Goal: Task Accomplishment & Management: Manage account settings

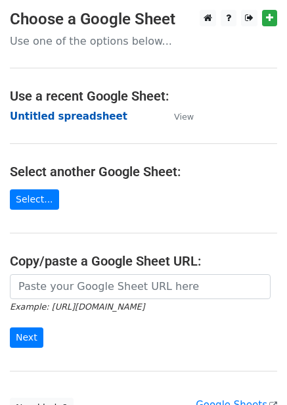
click at [79, 119] on strong "Untitled spreadsheet" at bounding box center [69, 116] width 118 height 12
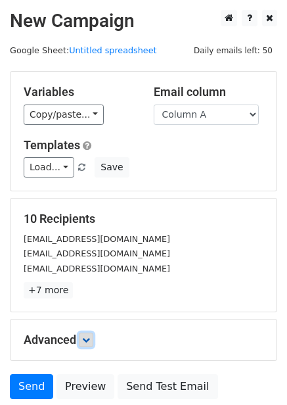
click at [89, 342] on icon at bounding box center [86, 340] width 8 height 8
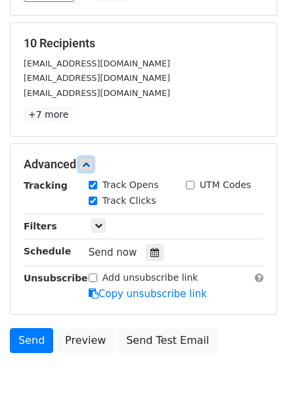
scroll to position [235, 0]
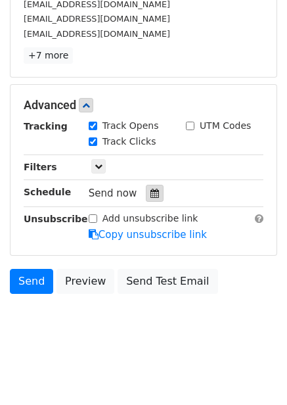
click at [153, 188] on div at bounding box center [155, 193] width 18 height 17
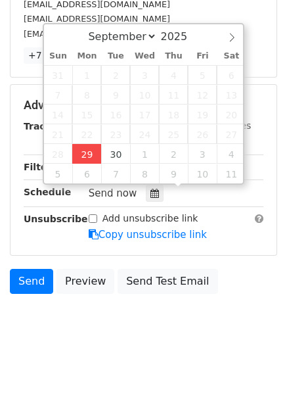
type input "2025-09-29 13:37"
type input "01"
type input "37"
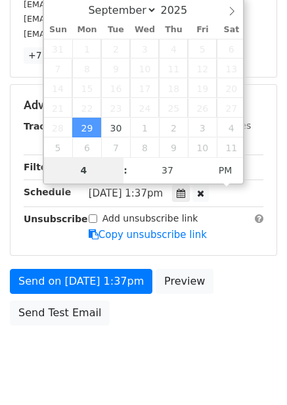
scroll to position [214, 0]
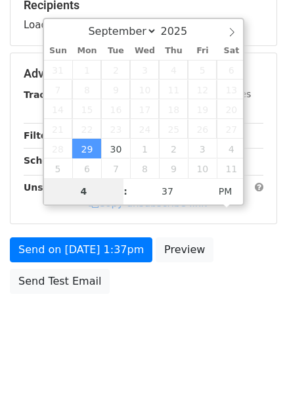
type input "4"
type input "2025-09-29 16:37"
type input "04"
click at [206, 318] on body "New Campaign Daily emails left: 50 Google Sheet: Untitled spreadsheet Variables…" at bounding box center [143, 74] width 287 height 557
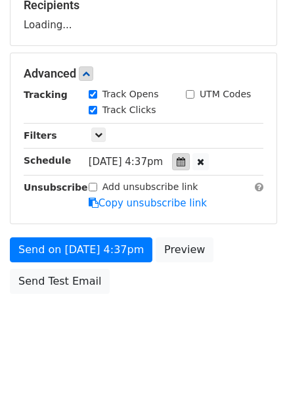
click at [190, 168] on div at bounding box center [181, 161] width 18 height 17
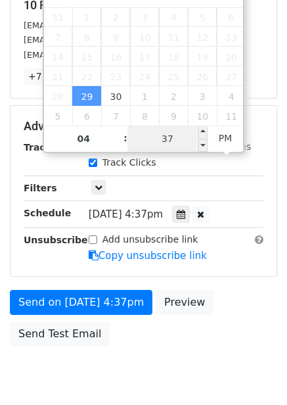
click at [175, 147] on input "37" at bounding box center [168, 139] width 80 height 26
type input "0"
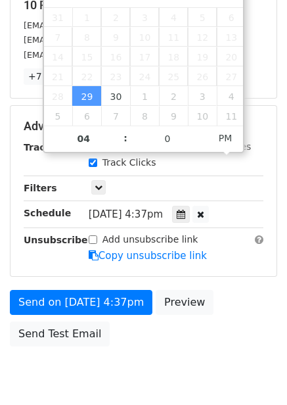
type input "2025-09-29 16:00"
click at [231, 320] on div "Send on Sep 29 at 4:37pm Preview Send Test Email" at bounding box center [143, 321] width 287 height 63
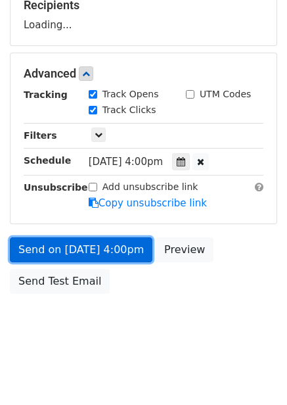
click at [109, 250] on link "Send on Sep 29 at 4:00pm" at bounding box center [81, 249] width 143 height 25
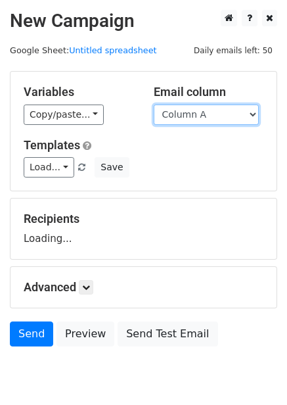
click at [201, 108] on select "Column A Column B Column C Column D Column E Column F" at bounding box center [206, 115] width 105 height 20
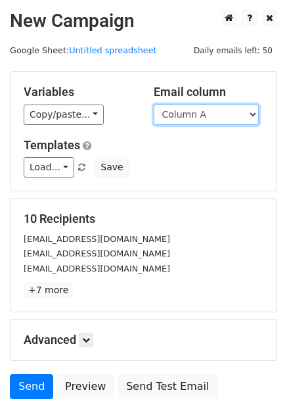
drag, startPoint x: 206, startPoint y: 112, endPoint x: 206, endPoint y: 123, distance: 10.5
click at [206, 112] on select "Column A Column B Column C Column D Column E Column F" at bounding box center [206, 115] width 105 height 20
select select "Column B"
click at [154, 105] on select "Column A Column B Column C Column D Column E Column F" at bounding box center [206, 115] width 105 height 20
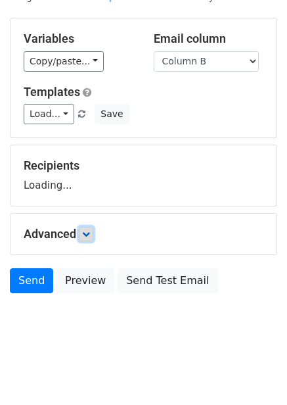
click at [87, 228] on link at bounding box center [86, 234] width 14 height 14
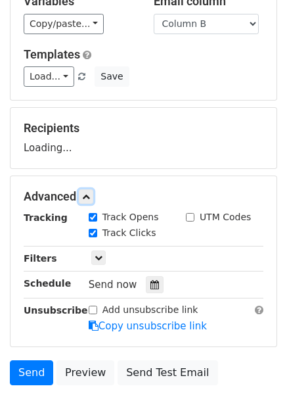
scroll to position [99, 0]
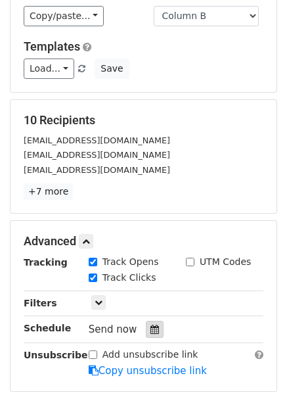
click at [151, 329] on icon at bounding box center [155, 329] width 9 height 9
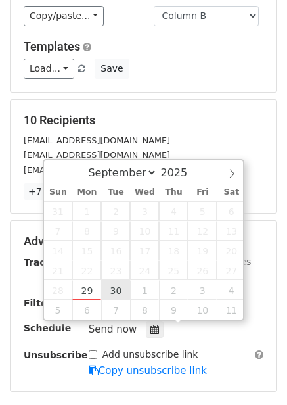
type input "2025-09-30 12:00"
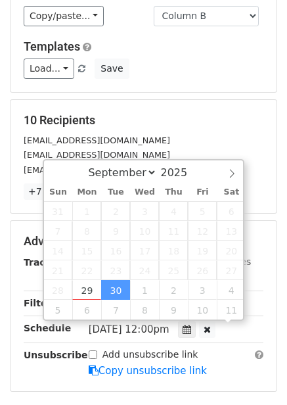
scroll to position [1, 0]
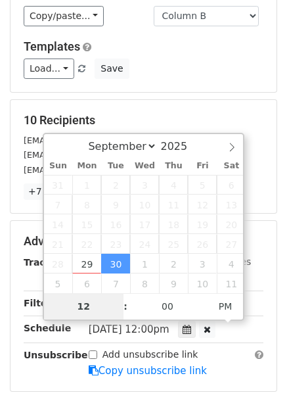
type input "5"
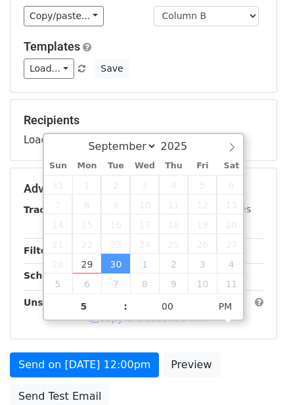
type input "2025-09-30 17:00"
click at [224, 340] on form "Variables Copy/paste... {{Column A}} {{Column B}} {{Column C}} {{Column D}} {{C…" at bounding box center [144, 193] width 268 height 443
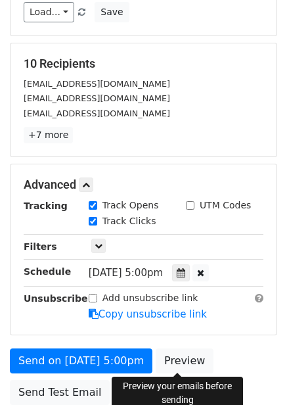
scroll to position [214, 0]
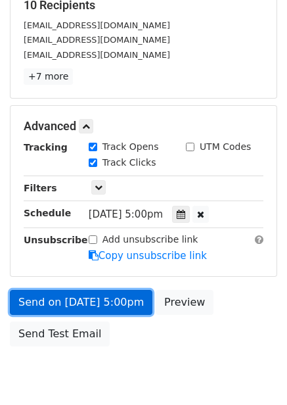
click at [125, 293] on link "Send on Sep 30 at 5:00pm" at bounding box center [81, 302] width 143 height 25
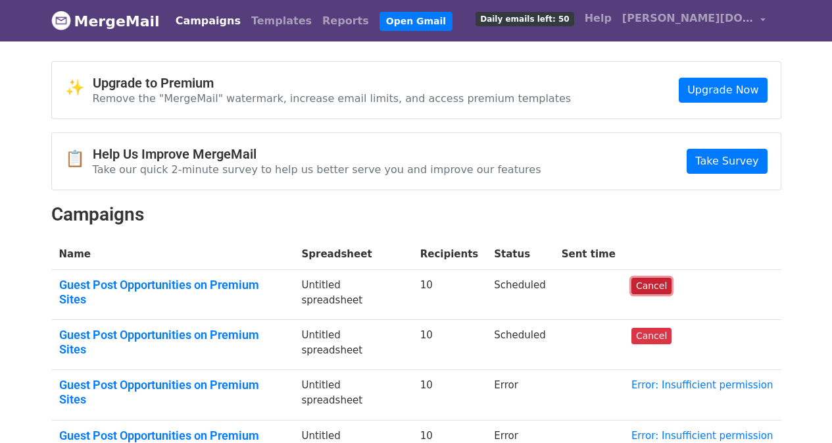
click at [665, 285] on link "Cancel" at bounding box center [651, 285] width 40 height 16
click at [660, 327] on link "Cancel" at bounding box center [651, 335] width 40 height 16
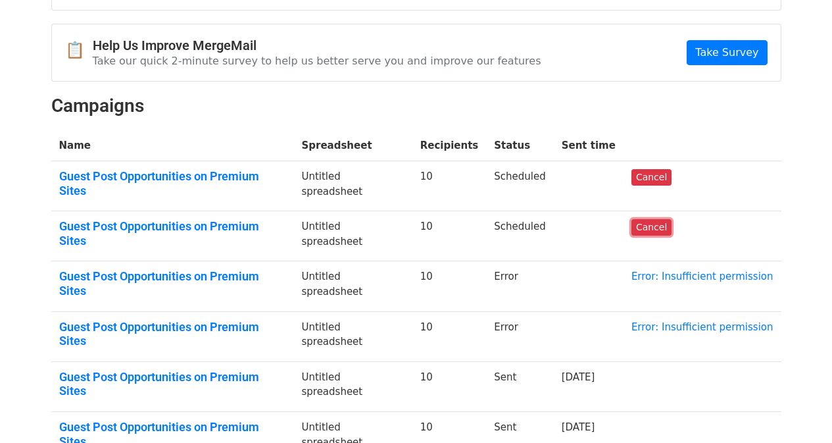
scroll to position [132, 0]
